Goal: Use online tool/utility

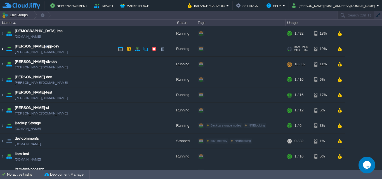
click at [4, 48] on img at bounding box center [2, 48] width 4 height 15
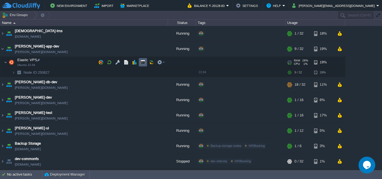
click at [141, 62] on button "button" at bounding box center [142, 62] width 5 height 5
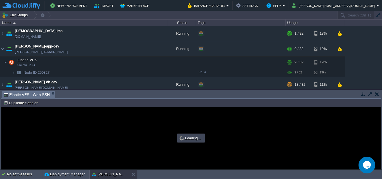
type input "#000000"
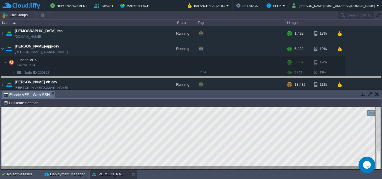
drag, startPoint x: 213, startPoint y: 98, endPoint x: 213, endPoint y: 81, distance: 17.6
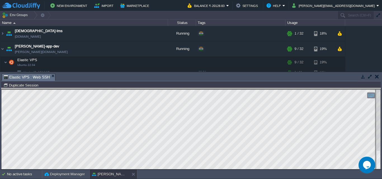
drag, startPoint x: 76, startPoint y: 79, endPoint x: 72, endPoint y: 101, distance: 22.2
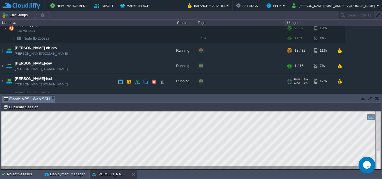
scroll to position [28, 0]
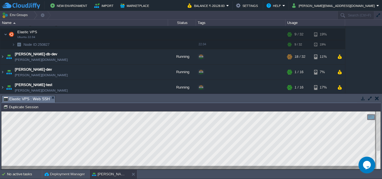
click at [1, 72] on img at bounding box center [2, 72] width 4 height 15
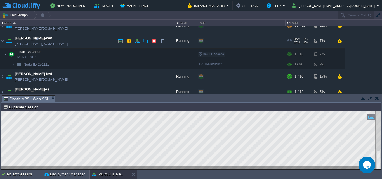
scroll to position [56, 0]
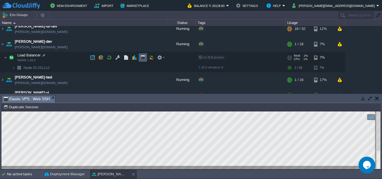
click at [142, 57] on button "button" at bounding box center [142, 57] width 5 height 5
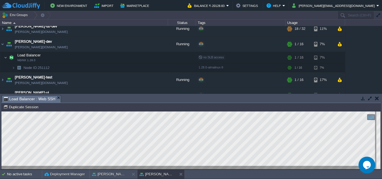
type input "#000000"
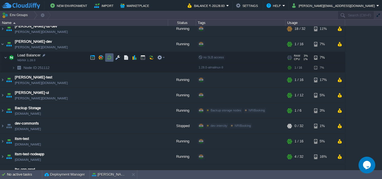
click at [106, 58] on td at bounding box center [109, 57] width 8 height 8
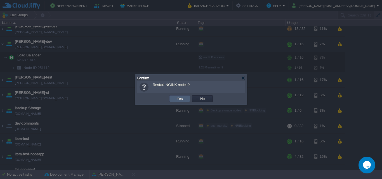
click at [173, 98] on td "Yes" at bounding box center [179, 98] width 21 height 7
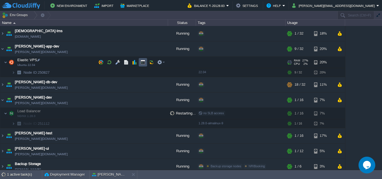
click at [141, 63] on button "button" at bounding box center [142, 62] width 5 height 5
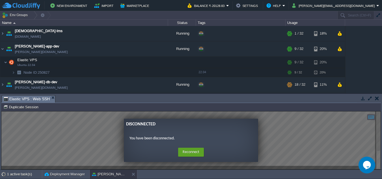
click at [191, 152] on button "Reconnect" at bounding box center [191, 152] width 26 height 9
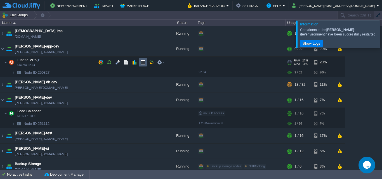
click at [145, 63] on button "button" at bounding box center [142, 62] width 5 height 5
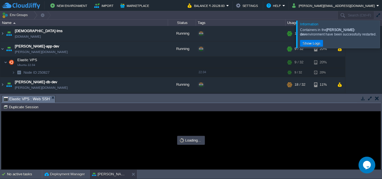
type input "#000000"
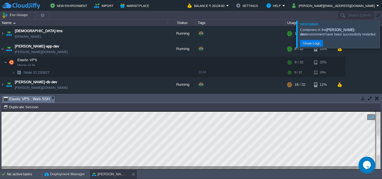
click at [382, 34] on div at bounding box center [389, 33] width 0 height 27
